Goal: Check status: Check status

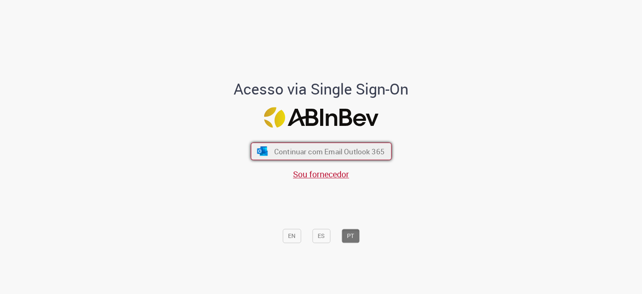
click at [266, 143] on button "Continuar com Email Outlook 365" at bounding box center [321, 151] width 141 height 18
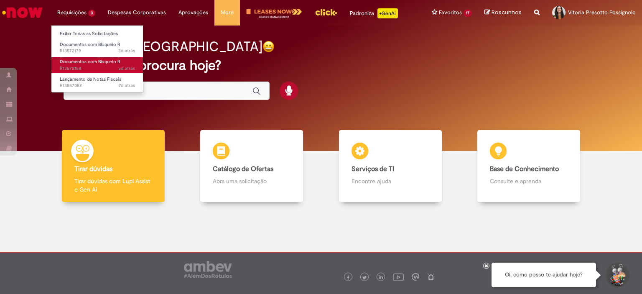
click at [103, 63] on span "Documentos com Bloqueio R" at bounding box center [90, 62] width 61 height 6
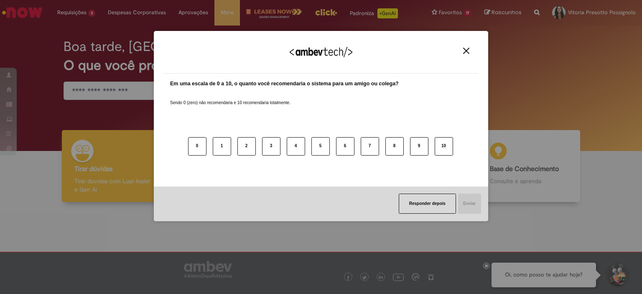
click at [466, 55] on div "Agradecemos seu feedback!" at bounding box center [321, 57] width 315 height 33
click at [467, 51] on img "Close" at bounding box center [466, 51] width 6 height 6
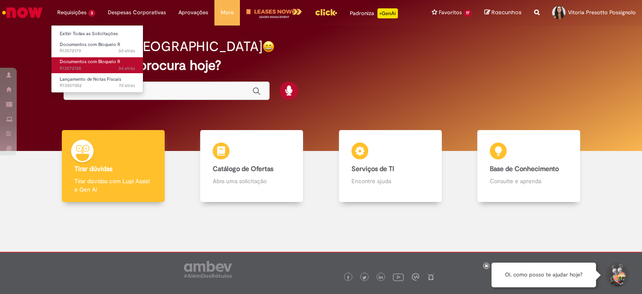
click at [74, 59] on span "Documentos com Bloqueio R" at bounding box center [90, 62] width 61 height 6
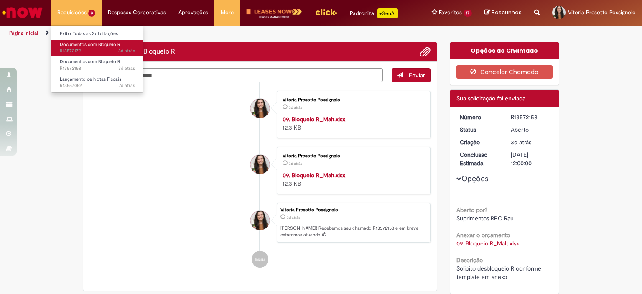
click at [92, 42] on span "Documentos com Bloqueio R" at bounding box center [90, 44] width 61 height 6
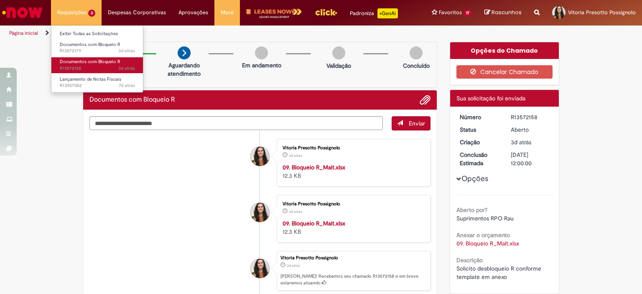
click at [92, 67] on span "3d atrás 3 dias atrás R13572158" at bounding box center [97, 68] width 75 height 7
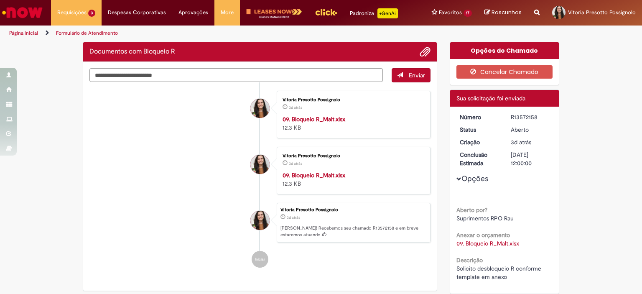
click at [520, 115] on div "R13572158" at bounding box center [530, 117] width 39 height 8
copy div "R13572158"
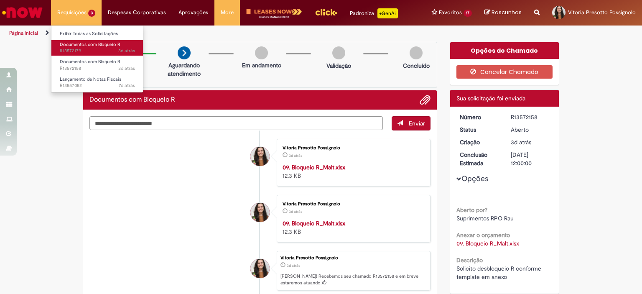
click at [91, 45] on span "Documentos com Bloqueio R" at bounding box center [90, 44] width 61 height 6
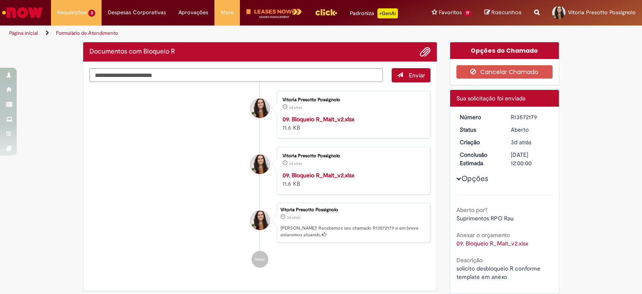
click at [528, 118] on div "R13572179" at bounding box center [530, 117] width 39 height 8
click at [527, 118] on div "R13572179" at bounding box center [530, 117] width 39 height 8
click at [526, 115] on div "R13572179" at bounding box center [530, 117] width 39 height 8
copy div "R13572179"
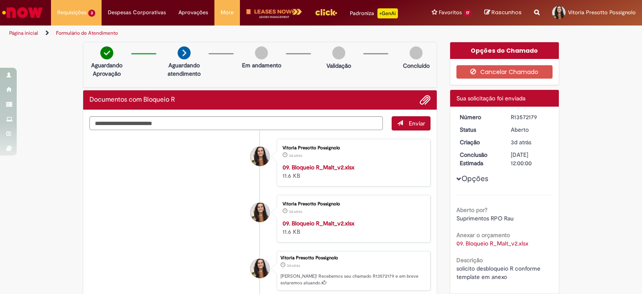
drag, startPoint x: 48, startPoint y: 198, endPoint x: 45, endPoint y: 202, distance: 4.4
click at [48, 198] on div "Verificar Código de Barras Aguardando Aprovação Aguardando atendimento Em andam…" at bounding box center [321, 211] width 642 height 339
